Goal: Task Accomplishment & Management: Complete application form

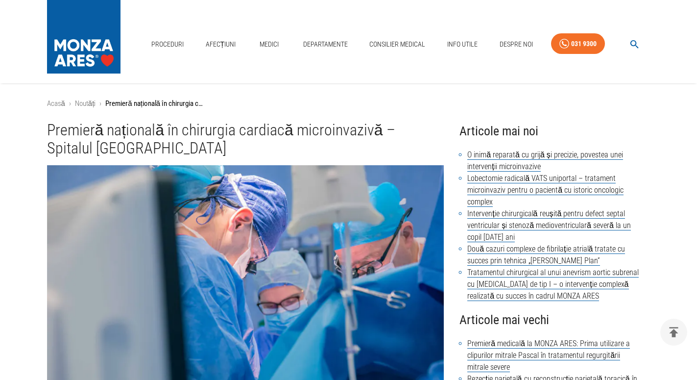
scroll to position [2149, 0]
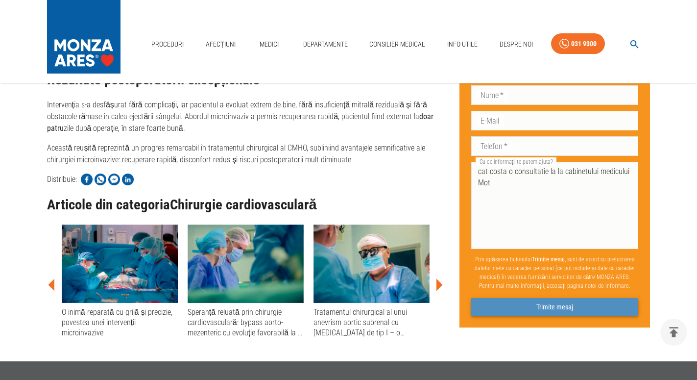
click at [560, 303] on button "Trimite mesaj" at bounding box center [554, 307] width 167 height 18
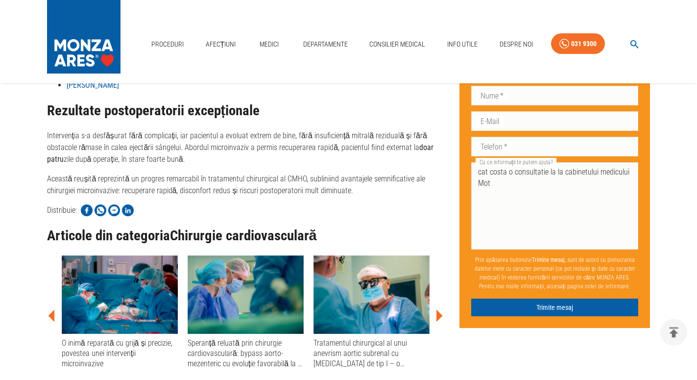
scroll to position [2046, 0]
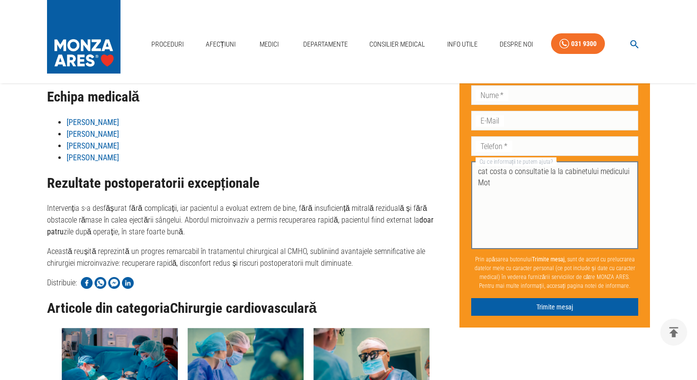
click at [479, 202] on textarea "cat costa o consultatie la la cabinetului medicului Mot" at bounding box center [554, 205] width 153 height 79
click at [493, 185] on textarea "cat costa o consultatie la la cabinetului medicului Mot" at bounding box center [554, 205] width 153 height 79
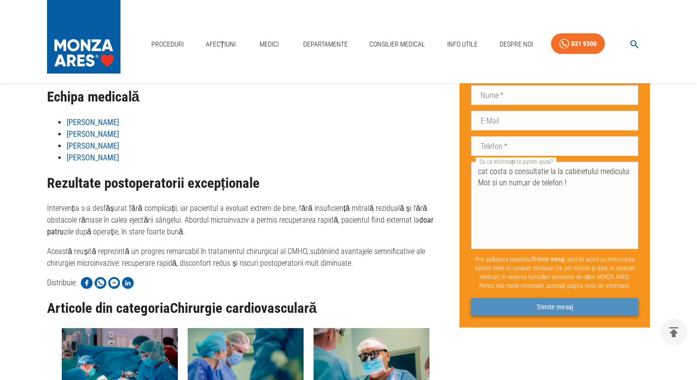
click at [568, 305] on button "Trimite mesaj" at bounding box center [554, 307] width 167 height 18
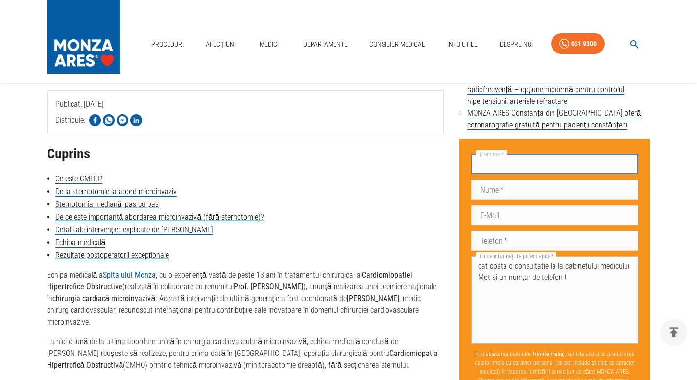
scroll to position [350, 0]
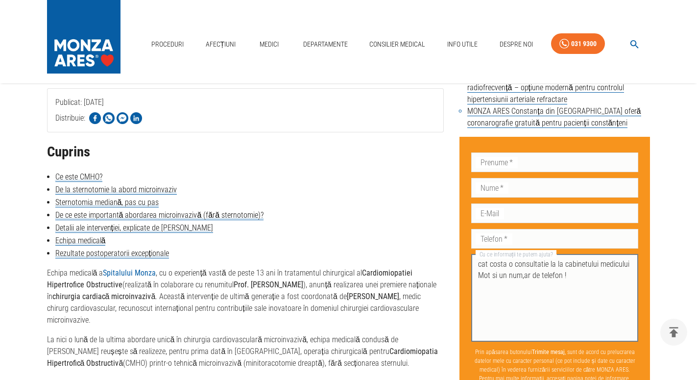
click at [564, 275] on textarea "cat costa o consultatie la la cabinetului medicului Mot si un num,ar de telefon…" at bounding box center [554, 297] width 153 height 79
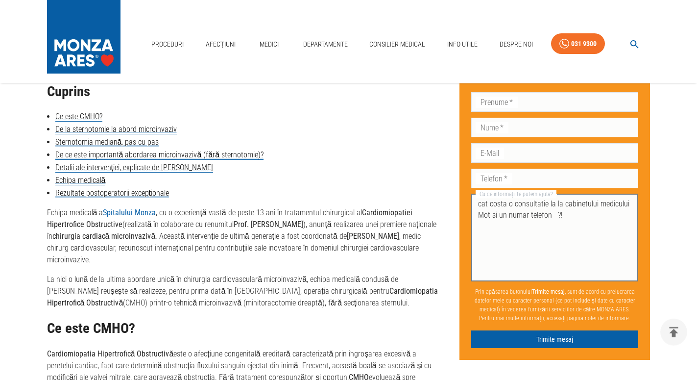
scroll to position [450, 0]
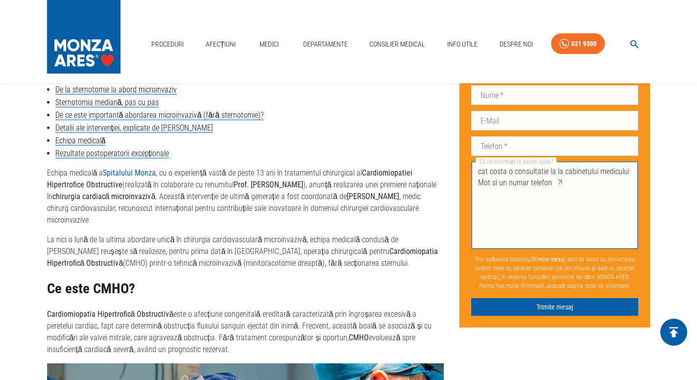
type textarea "cat costa o consultatie la la cabinetului medicului Mot si un numar telefon ?!"
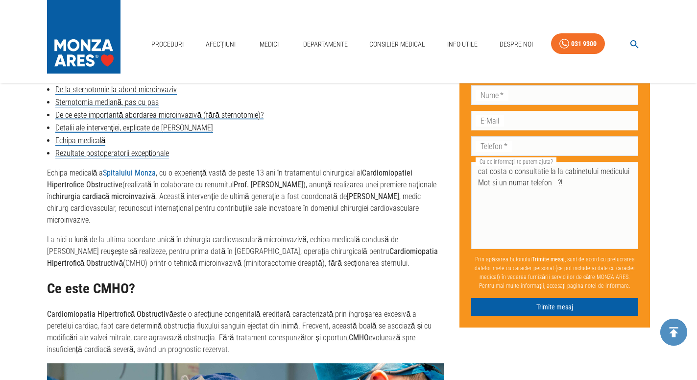
click at [670, 334] on icon "delete" at bounding box center [673, 331] width 15 height 15
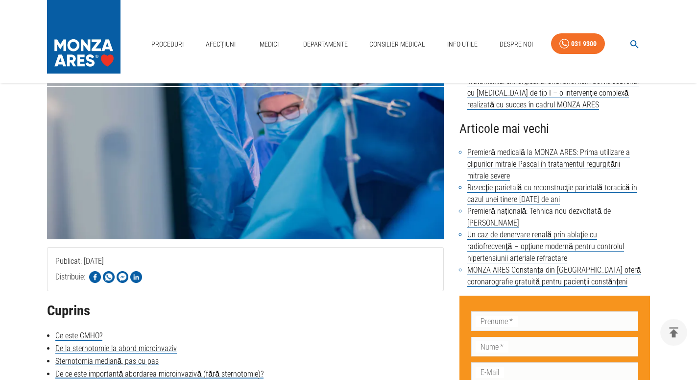
scroll to position [400, 0]
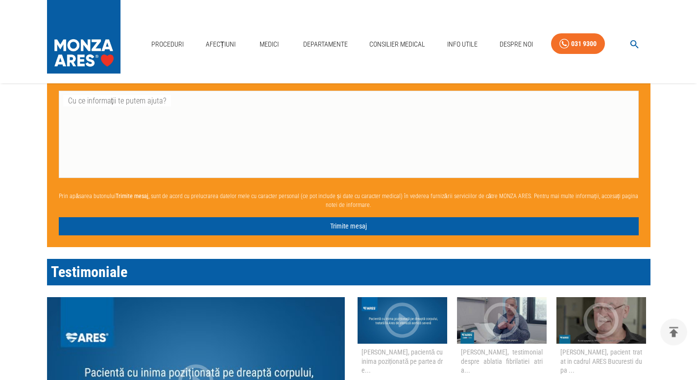
scroll to position [950, 0]
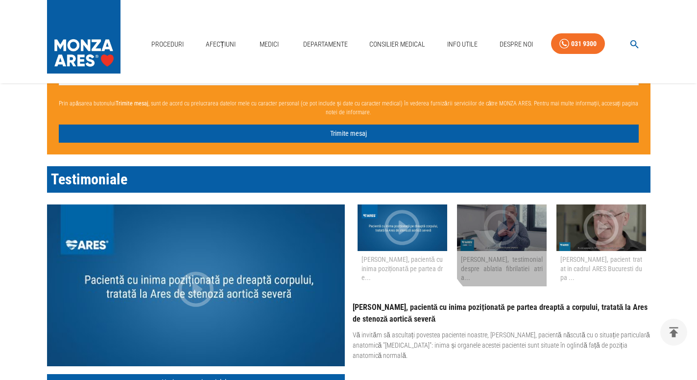
click at [526, 230] on div "button" at bounding box center [502, 227] width 90 height 47
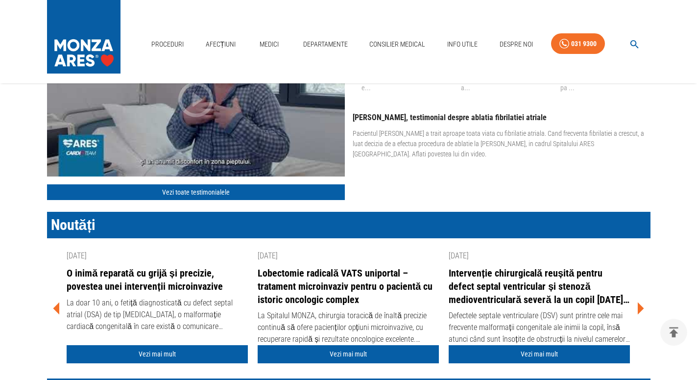
scroll to position [1149, 0]
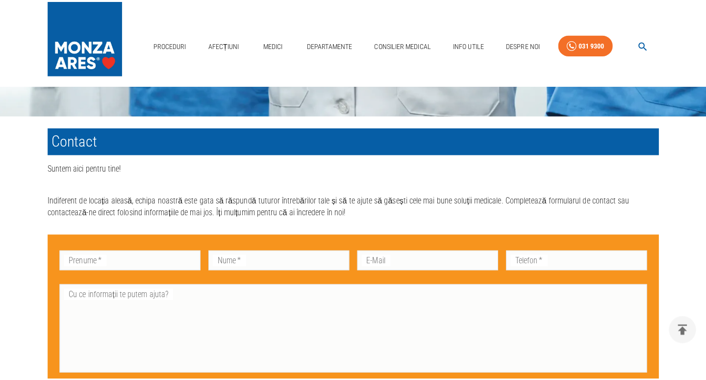
scroll to position [550, 0]
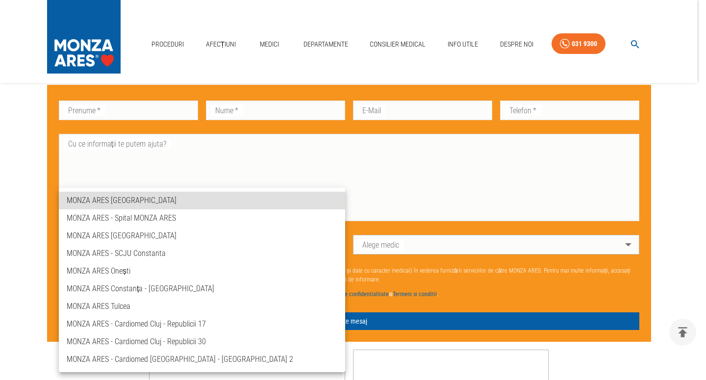
click at [126, 241] on body "Proceduri Afecțiuni Medici Departamente Consilier Medical Info Utile Despre Noi…" at bounding box center [353, 39] width 706 height 1179
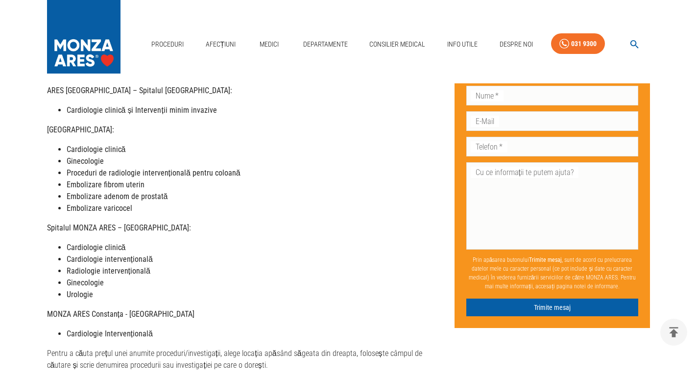
scroll to position [200, 0]
click at [126, 242] on li "Cardiologie clinică" at bounding box center [257, 248] width 380 height 12
click at [91, 66] on img at bounding box center [83, 34] width 73 height 69
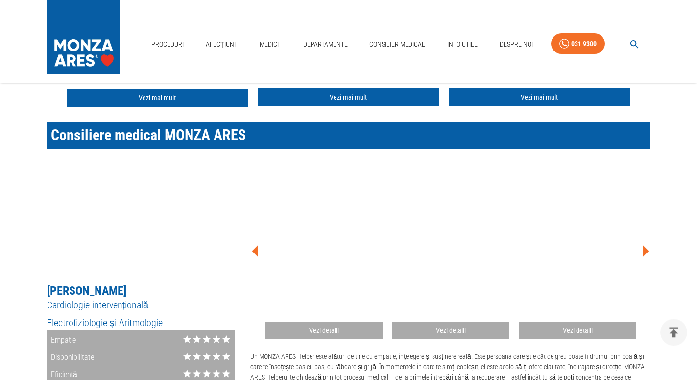
scroll to position [550, 0]
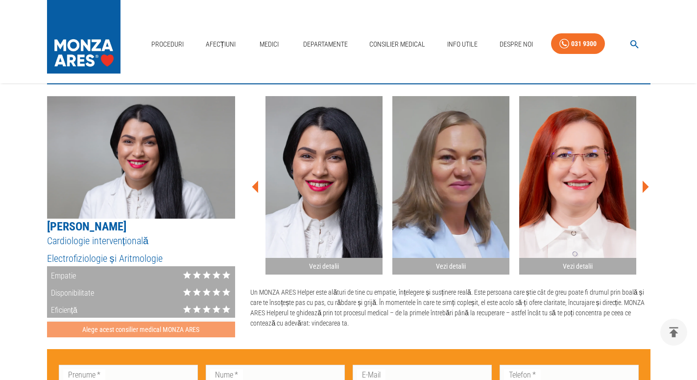
click at [154, 328] on button "Alege acest consilier medical MONZA ARES" at bounding box center [141, 329] width 189 height 16
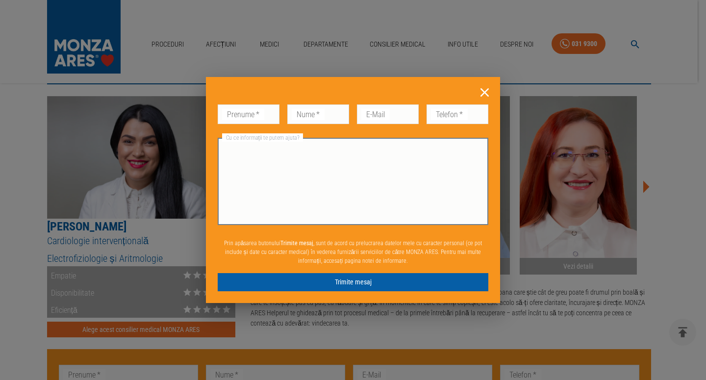
click at [246, 162] on textarea "Cu ce informații te putem ajuta?" at bounding box center [352, 181] width 257 height 79
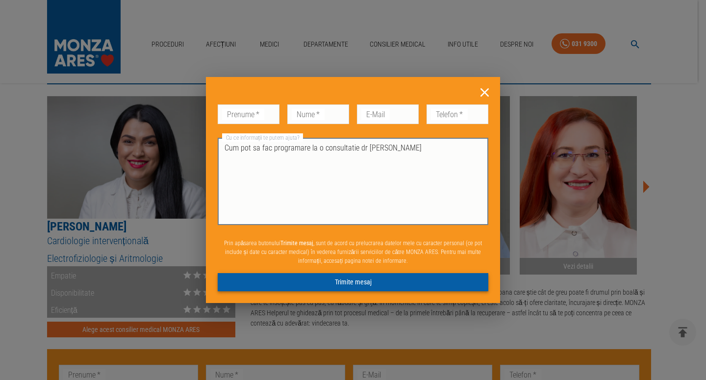
type textarea "Cum pot sa fac programare la o consultatie dr Mot"
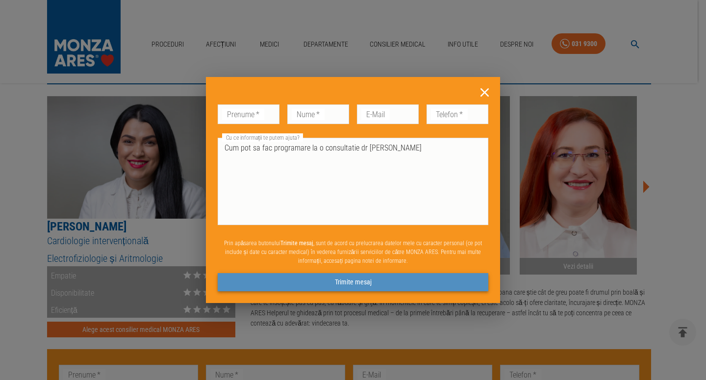
click at [347, 282] on button "Trimite mesaj" at bounding box center [353, 282] width 270 height 18
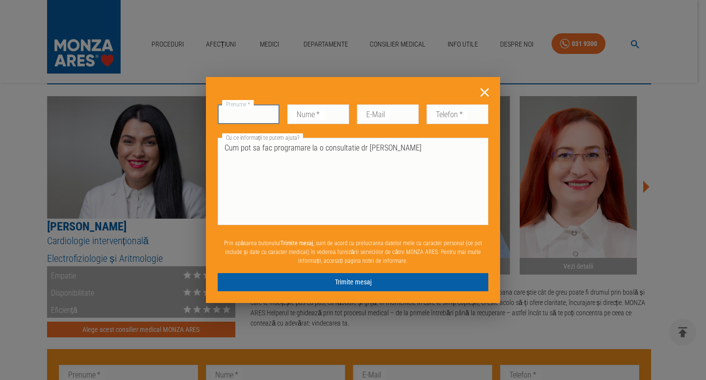
click at [228, 112] on input "Prenume   *" at bounding box center [249, 114] width 62 height 20
type input "Dosan"
click at [320, 111] on input "Nume   *" at bounding box center [318, 114] width 62 height 20
type input "Loti"
click at [437, 114] on input "Telefon   *" at bounding box center [457, 114] width 62 height 20
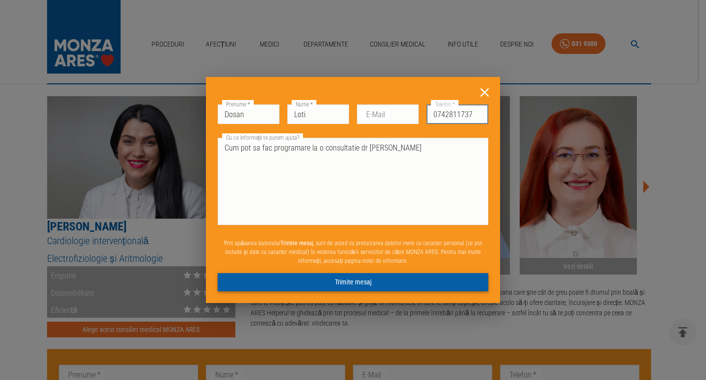
type input "0742811737"
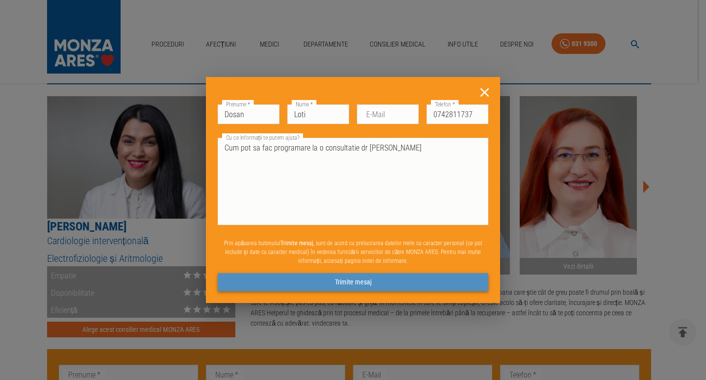
click at [344, 287] on button "Trimite mesaj" at bounding box center [353, 282] width 270 height 18
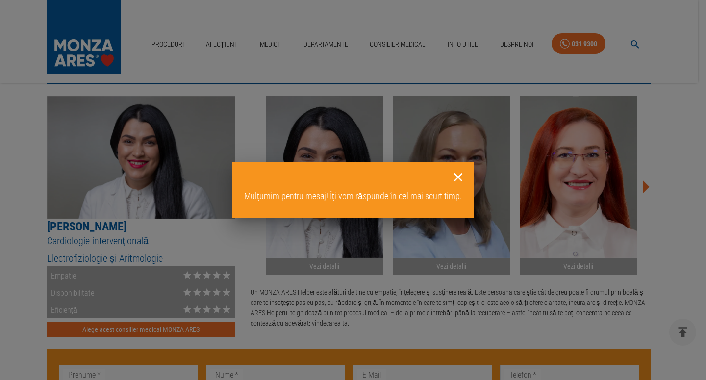
click at [456, 175] on icon at bounding box center [458, 177] width 8 height 8
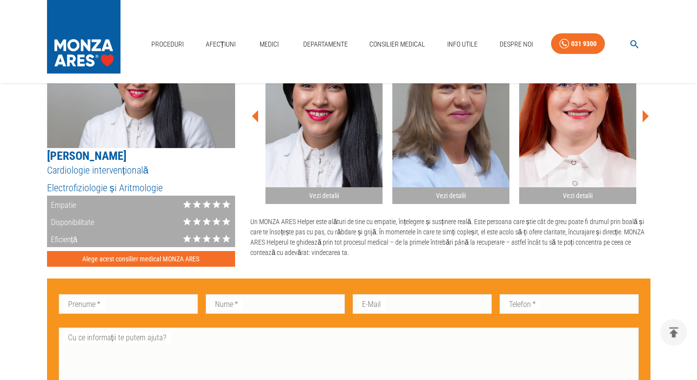
scroll to position [600, 0]
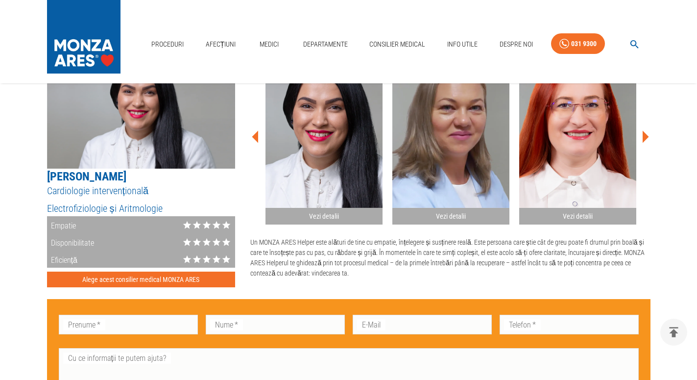
click at [456, 175] on img "button" at bounding box center [450, 127] width 117 height 162
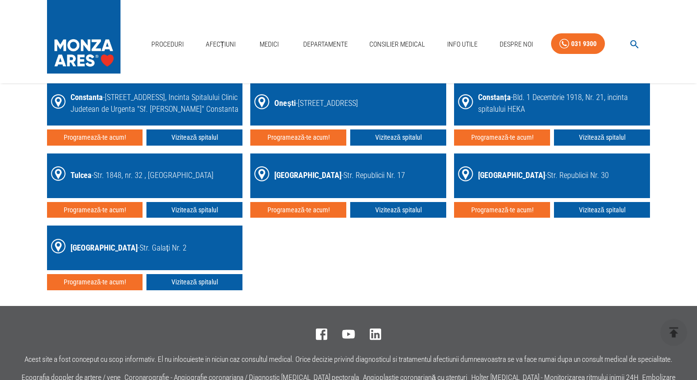
scroll to position [1549, 0]
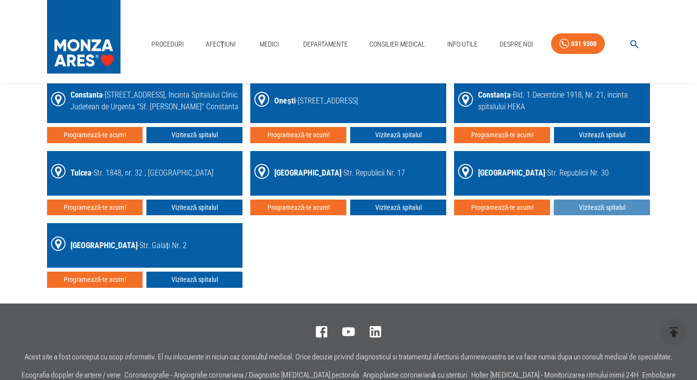
click at [613, 206] on link "Vizitează spitalul" at bounding box center [602, 207] width 96 height 16
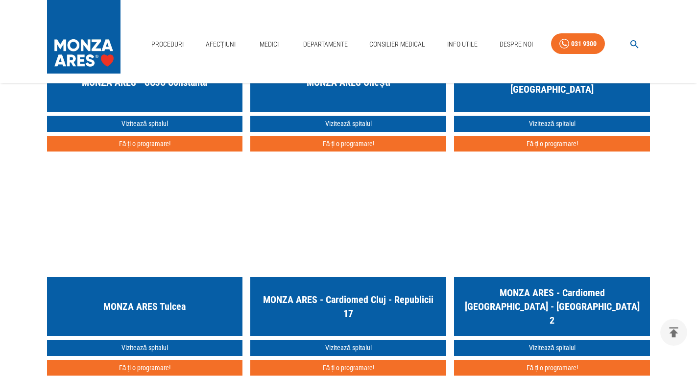
scroll to position [1399, 0]
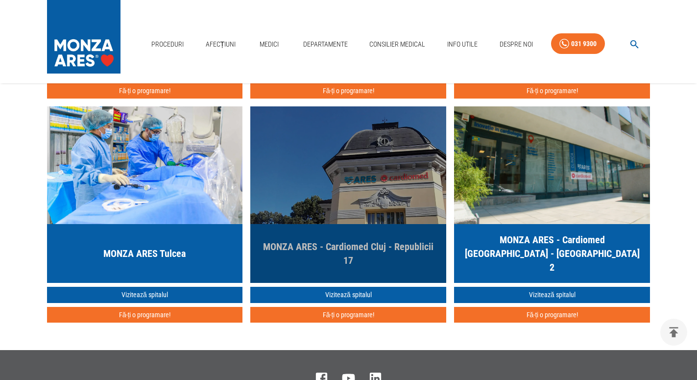
click at [384, 184] on img "button" at bounding box center [348, 165] width 196 height 118
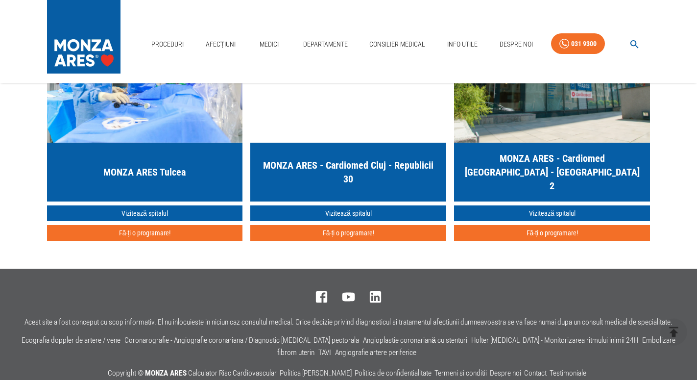
scroll to position [1769, 0]
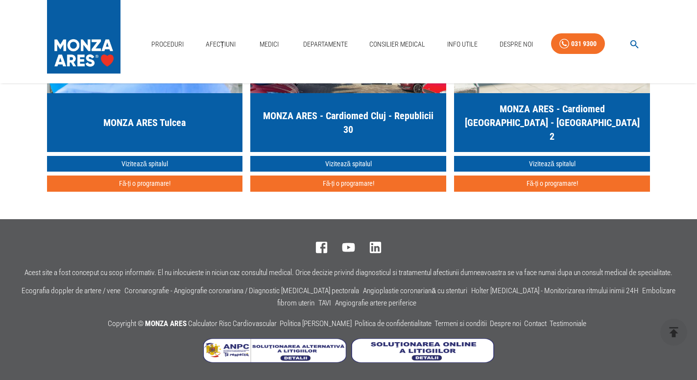
scroll to position [1399, 0]
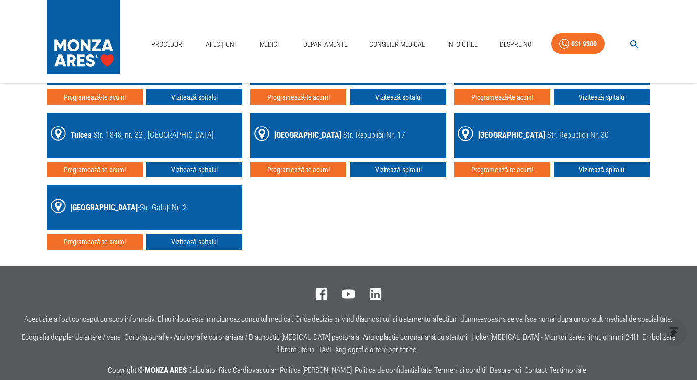
scroll to position [1633, 0]
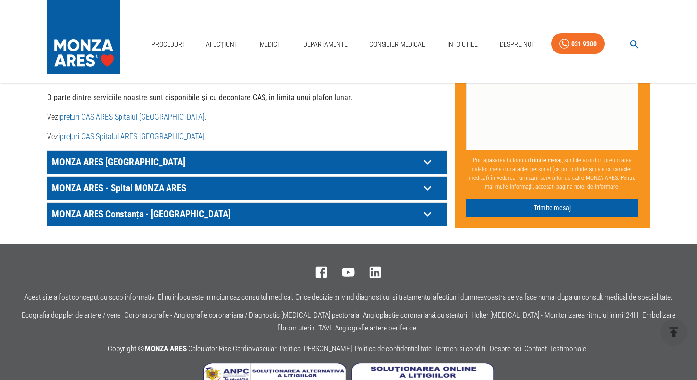
scroll to position [566, 0]
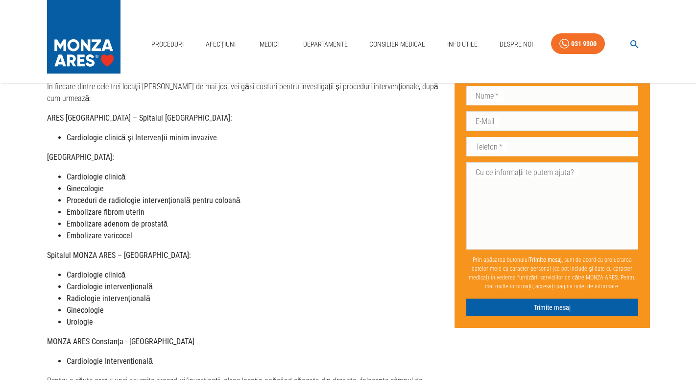
scroll to position [17, 0]
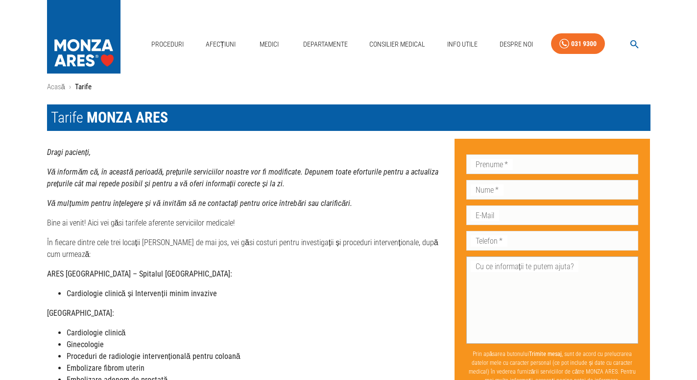
type textarea "cons"
click at [472, 270] on div "x Cu ce informații te putem ajuta?" at bounding box center [552, 299] width 172 height 87
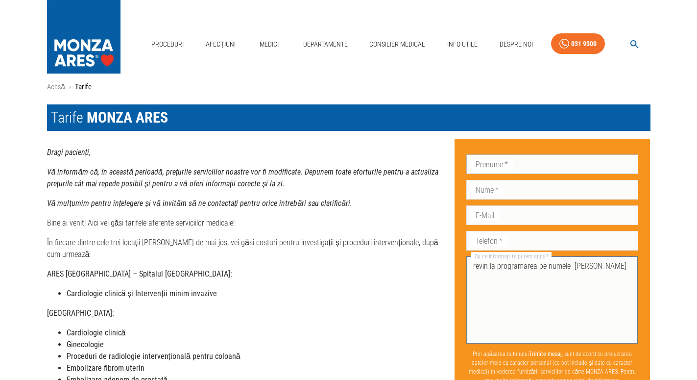
type textarea "revin la programarea pe numele [PERSON_NAME]"
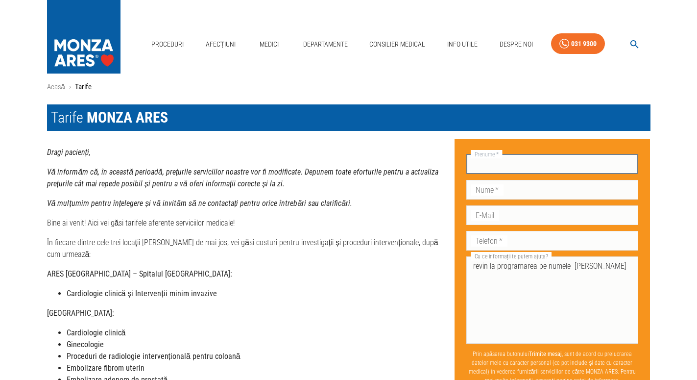
click at [506, 162] on input "Prenume   *" at bounding box center [552, 164] width 172 height 20
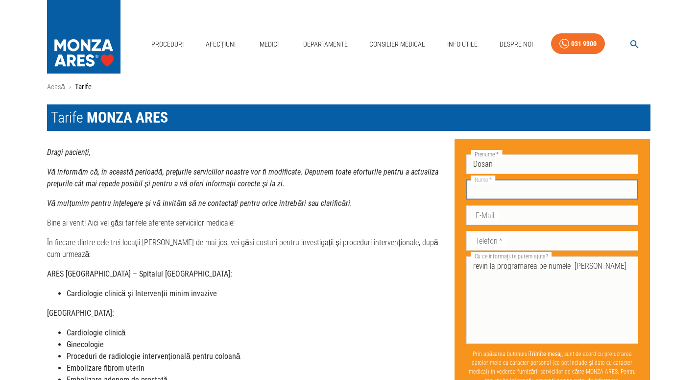
click at [500, 189] on input "Nume   *" at bounding box center [552, 190] width 172 height 20
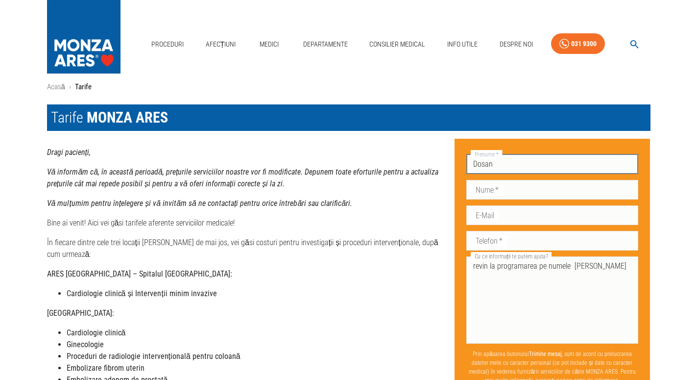
click at [502, 160] on input "Dosan" at bounding box center [552, 164] width 172 height 20
type input "D"
click at [516, 160] on input "Prenume   *" at bounding box center [552, 164] width 172 height 20
type input "Loti"
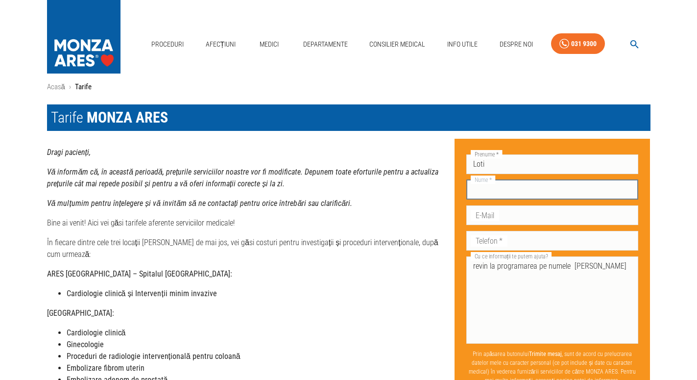
click at [494, 189] on input "Nume   *" at bounding box center [552, 190] width 172 height 20
type input "Dosan"
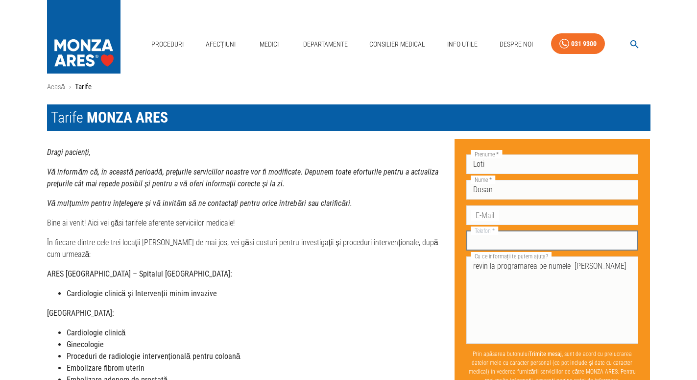
click at [502, 242] on input "Telefon   *" at bounding box center [552, 241] width 172 height 20
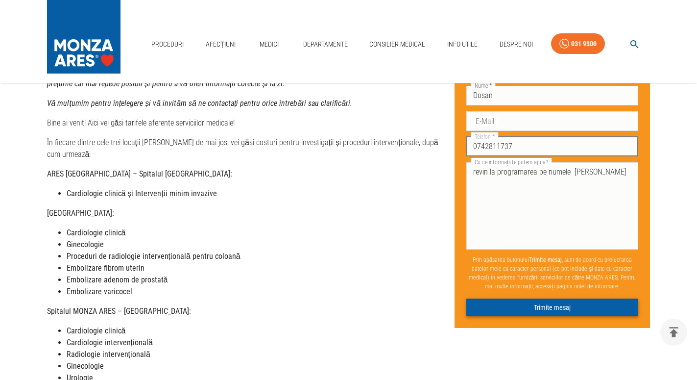
type input "0742811737"
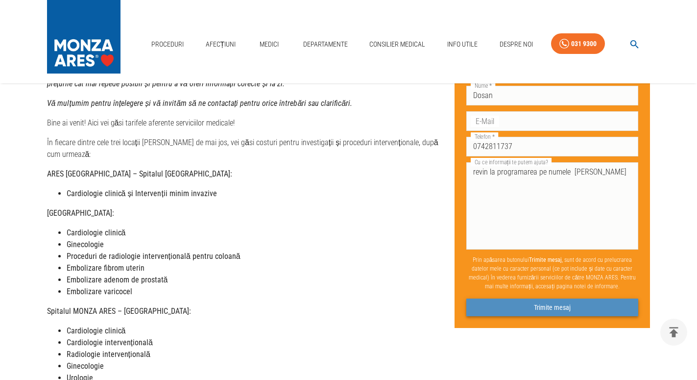
click at [553, 304] on button "Trimite mesaj" at bounding box center [552, 307] width 172 height 18
